Goal: Information Seeking & Learning: Learn about a topic

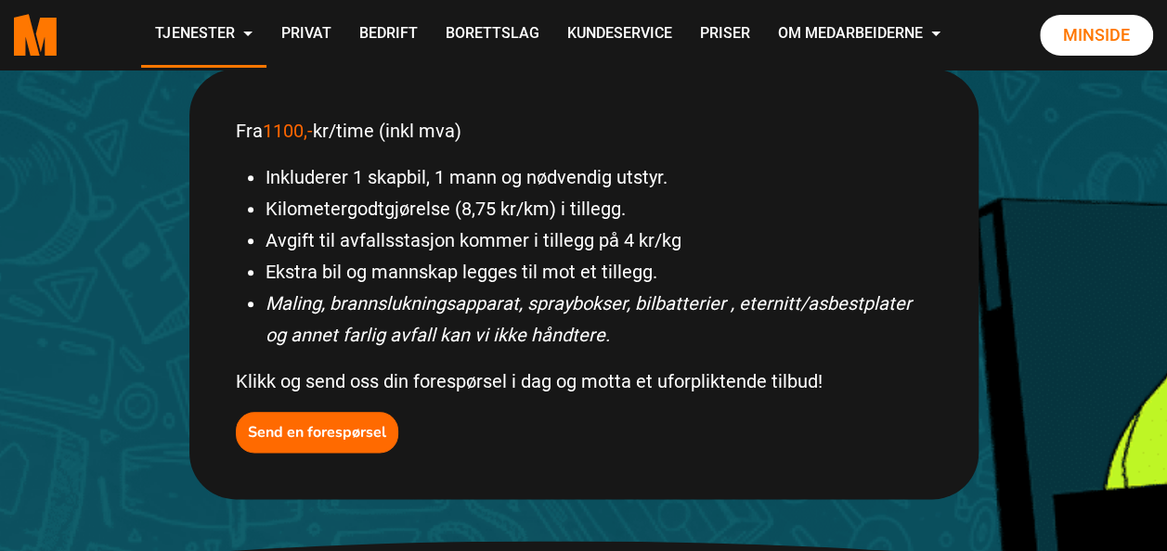
scroll to position [902, 0]
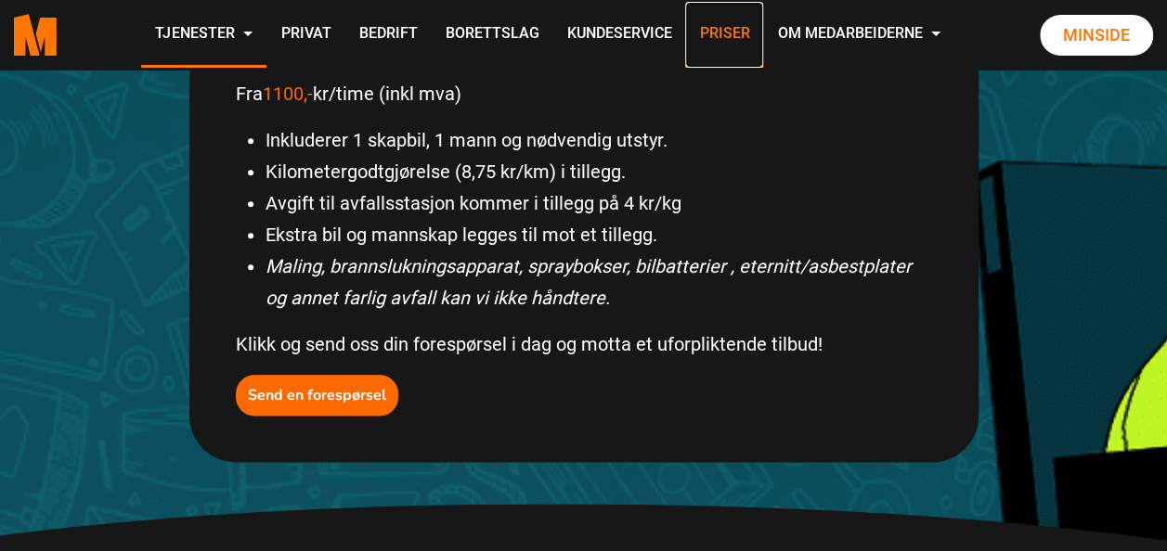
click at [727, 30] on link "Priser" at bounding box center [724, 35] width 78 height 66
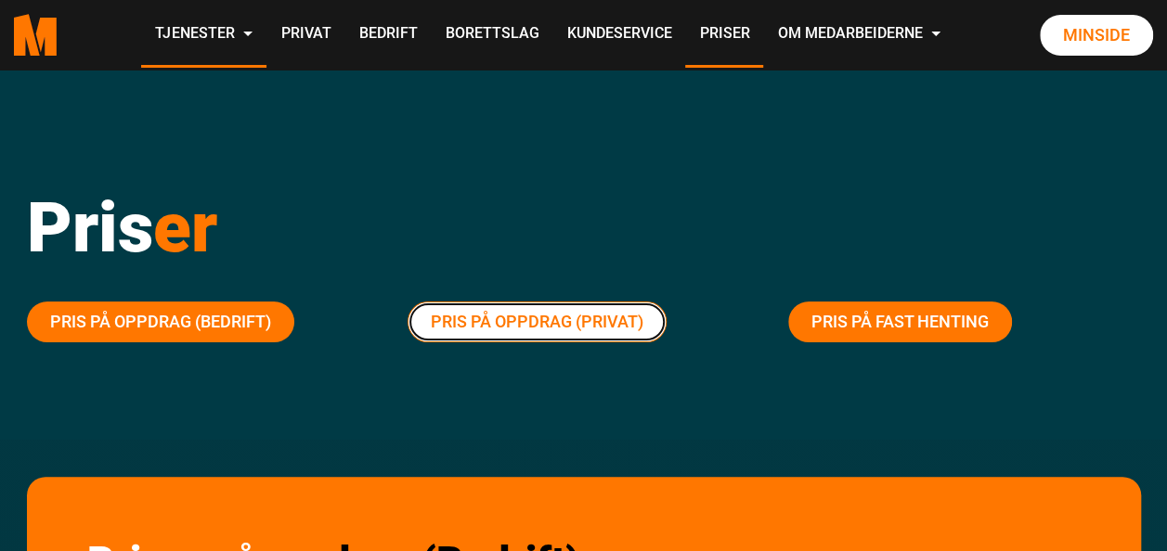
click at [587, 308] on link "Pris på oppdrag (Privat)" at bounding box center [537, 322] width 259 height 41
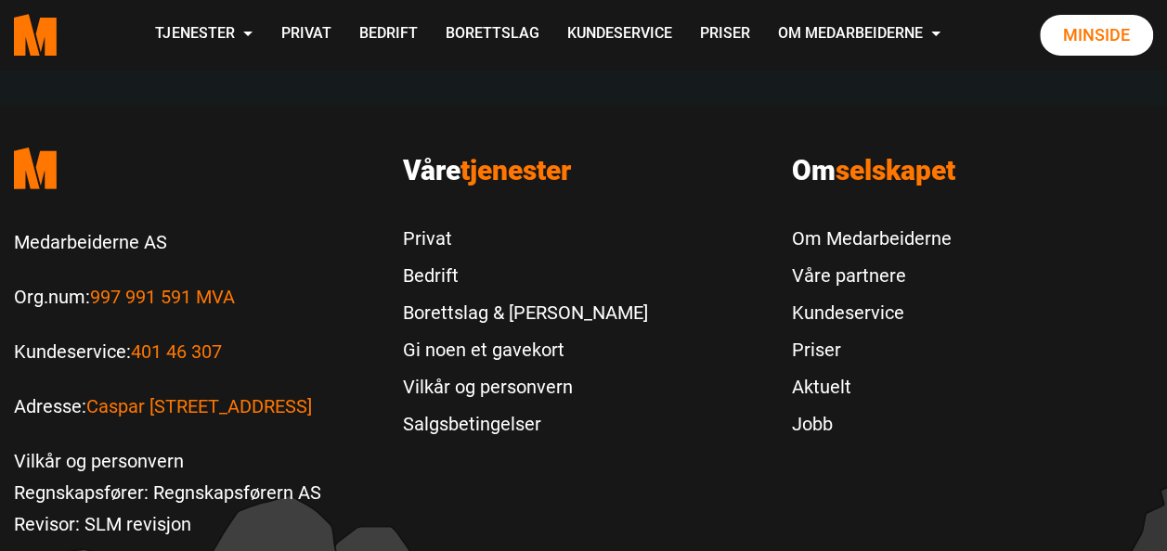
scroll to position [5975, 0]
